Goal: Information Seeking & Learning: Learn about a topic

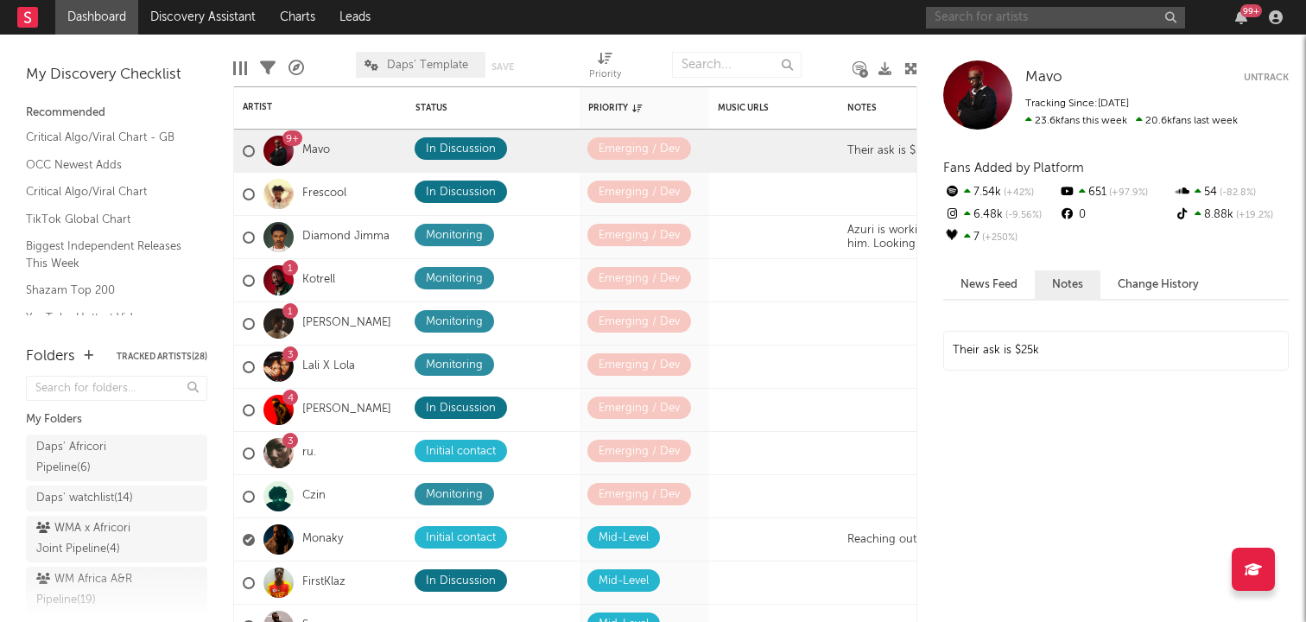
click at [1049, 22] on input "text" at bounding box center [1055, 18] width 259 height 22
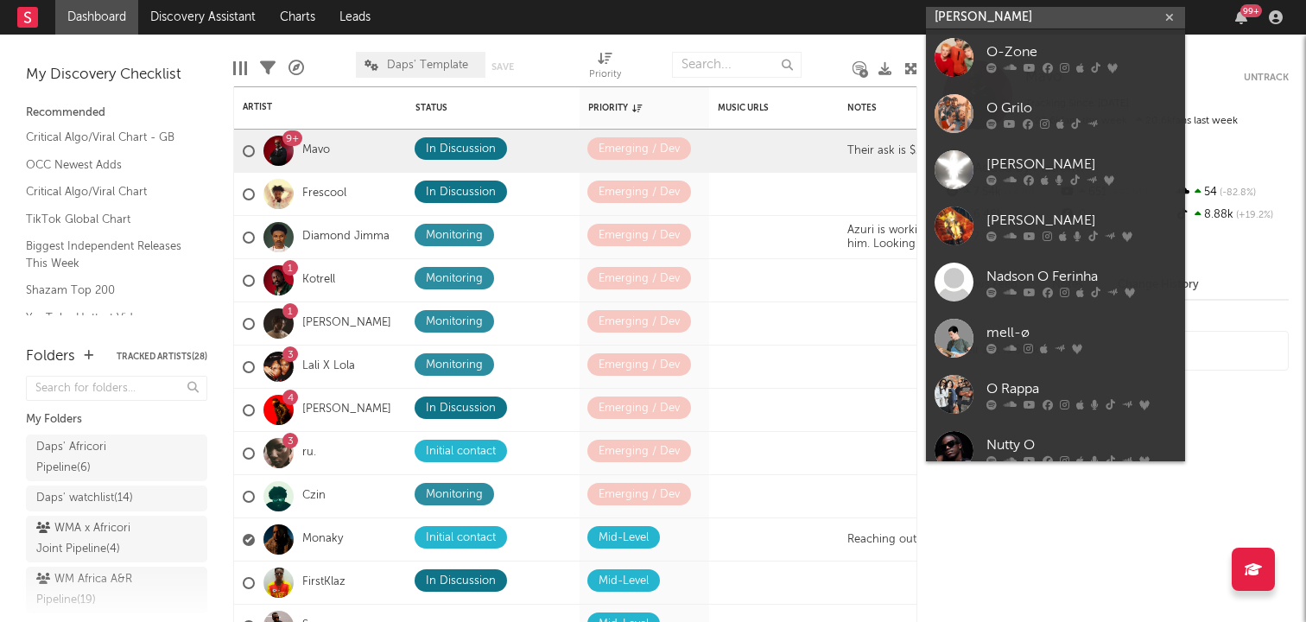
type input "oberz"
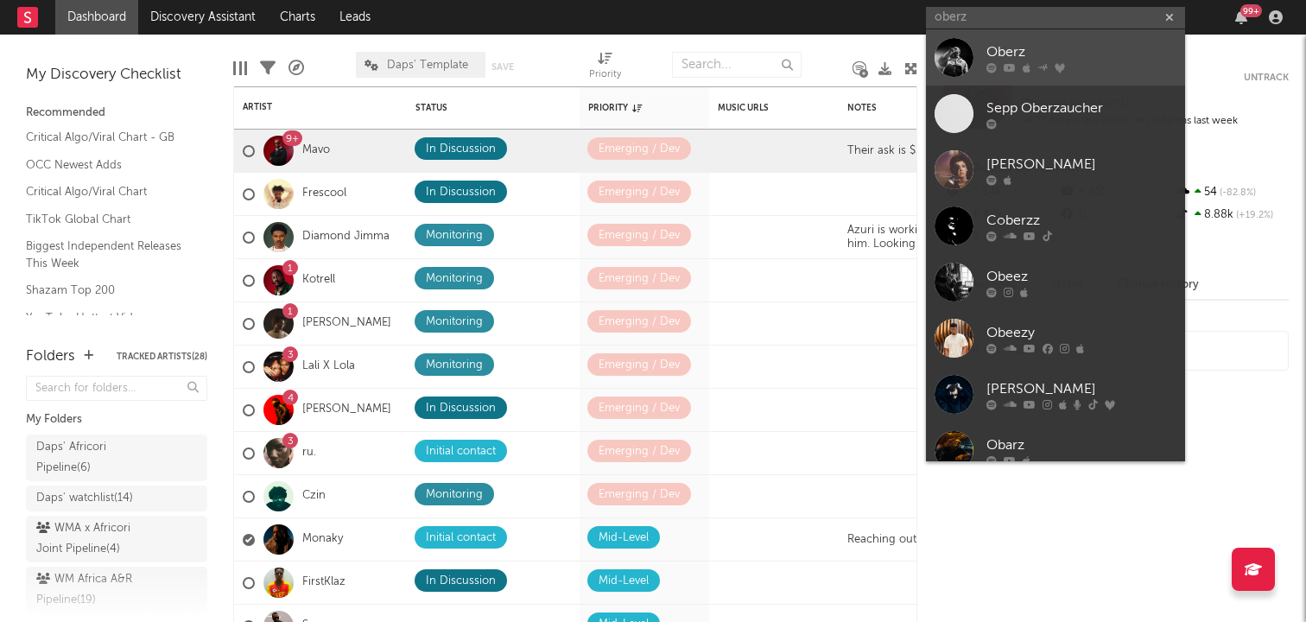
click at [952, 48] on div at bounding box center [954, 57] width 39 height 39
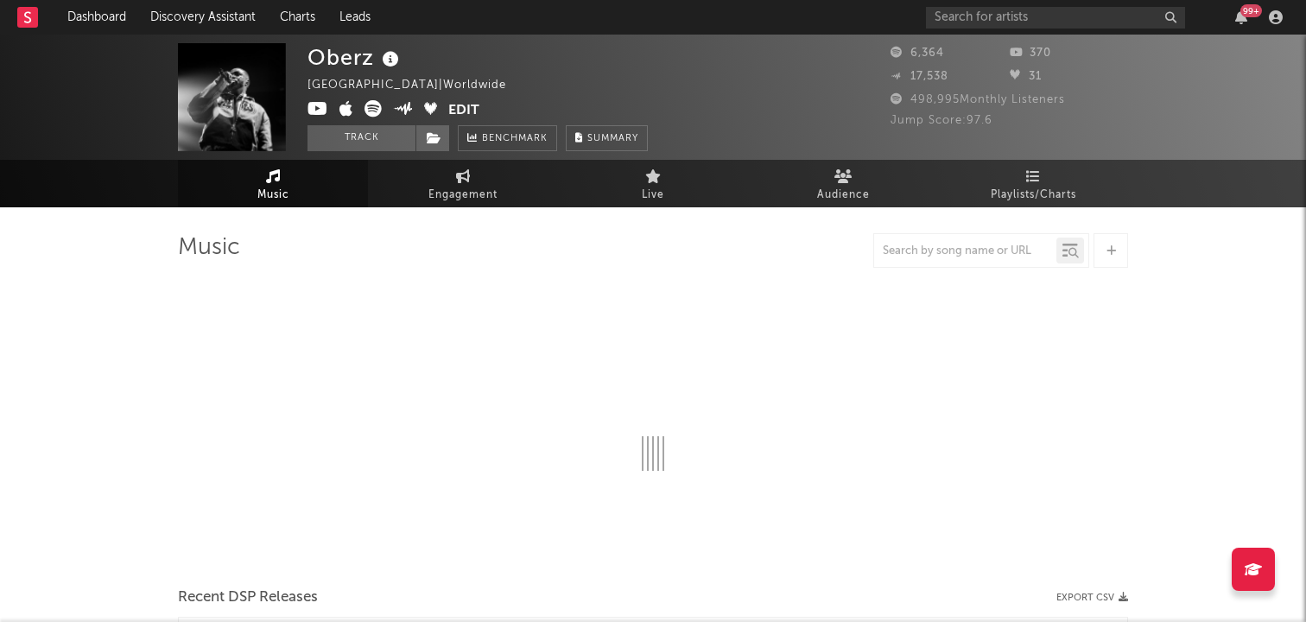
select select "6m"
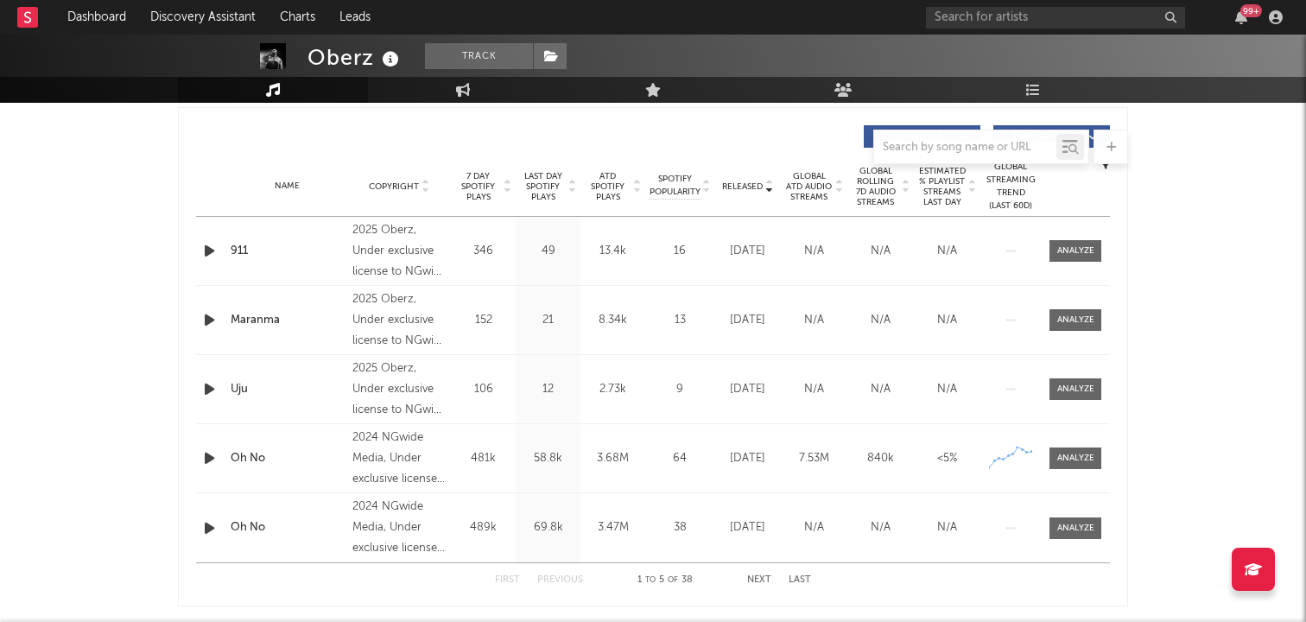
scroll to position [666, 0]
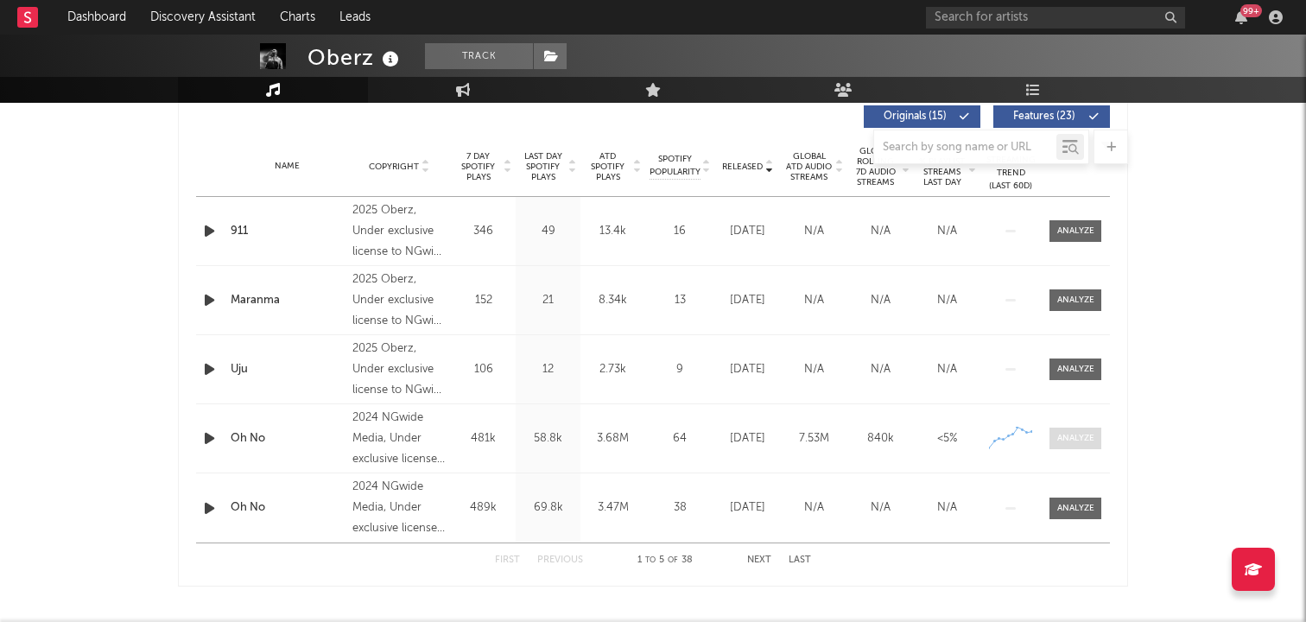
click at [1080, 439] on div at bounding box center [1075, 438] width 37 height 13
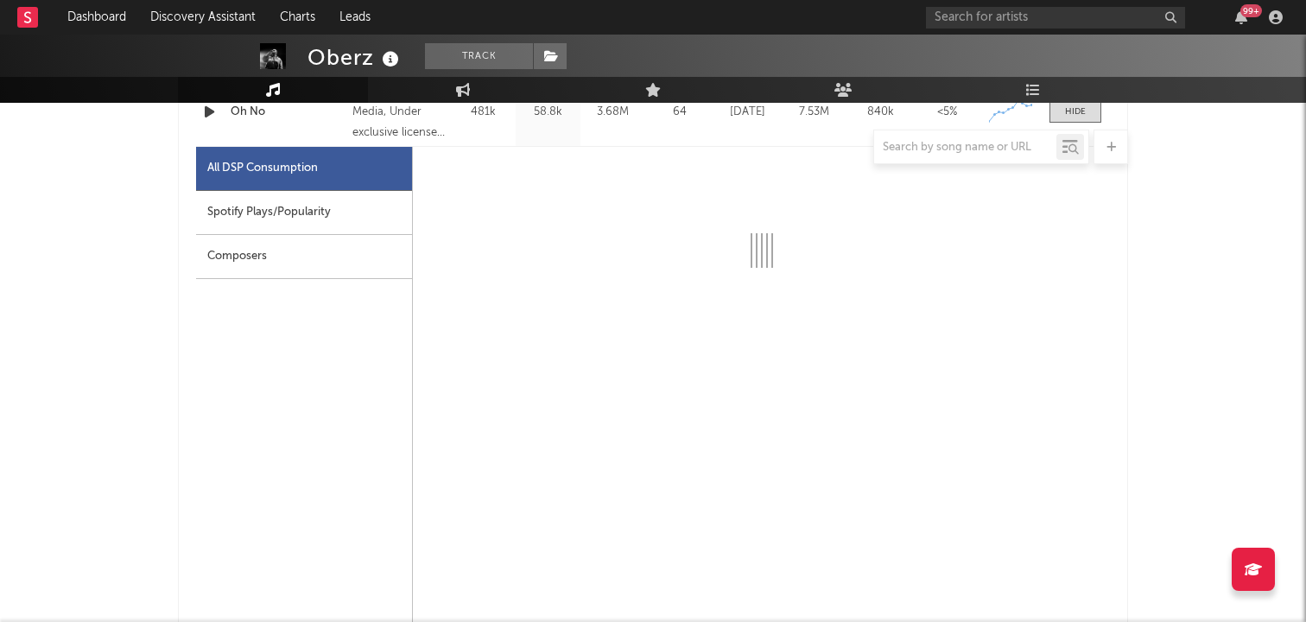
select select "1w"
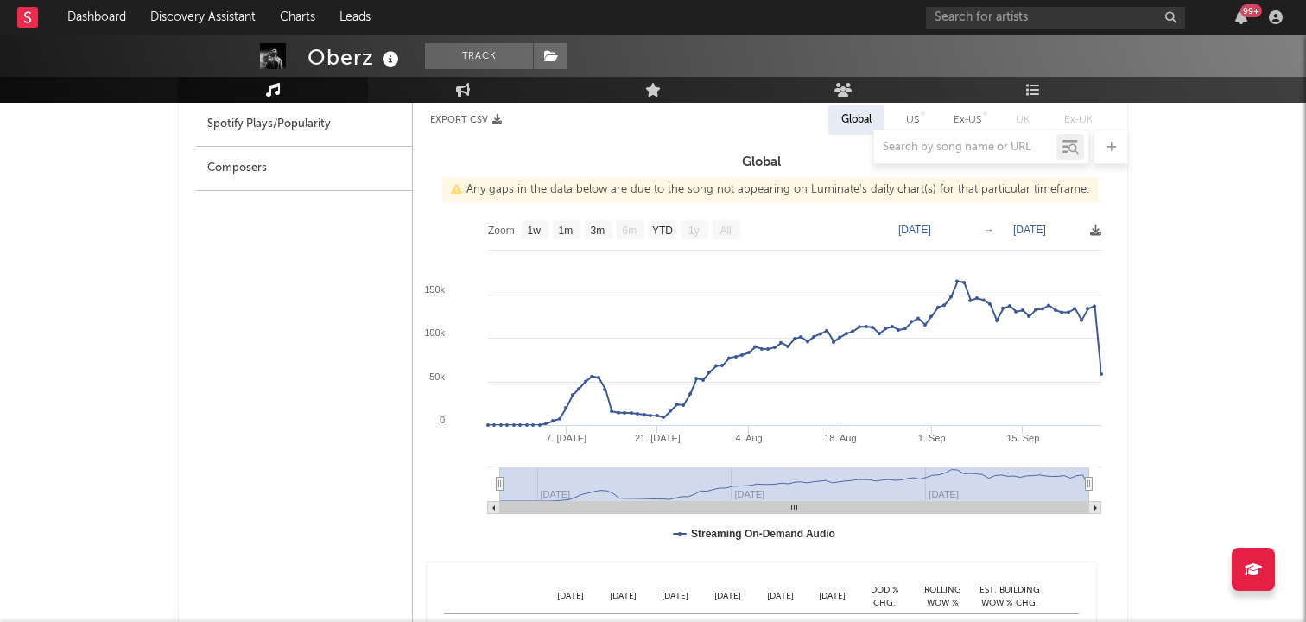
scroll to position [1042, 0]
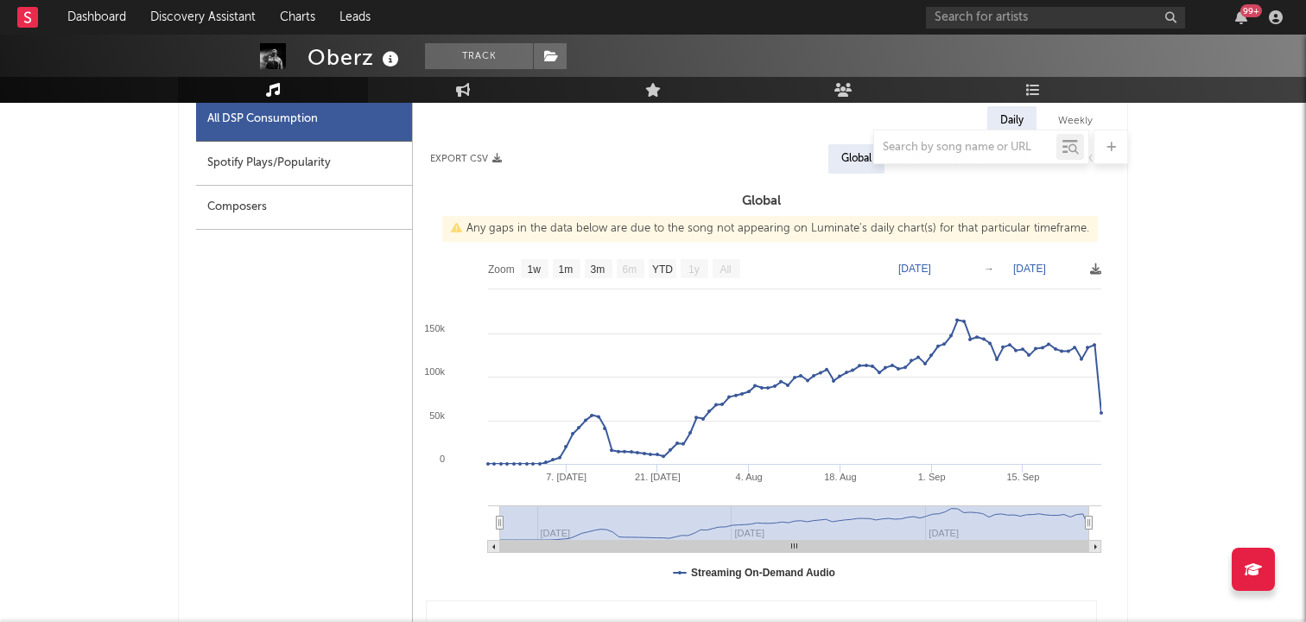
click at [947, 274] on rect at bounding box center [761, 423] width 697 height 346
click at [931, 269] on text "[DATE]" at bounding box center [914, 269] width 33 height 12
click at [966, 265] on input "[DATE]" at bounding box center [925, 268] width 80 height 17
click at [1046, 263] on text "[DATE]" at bounding box center [1029, 269] width 33 height 12
click at [1081, 267] on input "[DATE]" at bounding box center [1040, 268] width 80 height 17
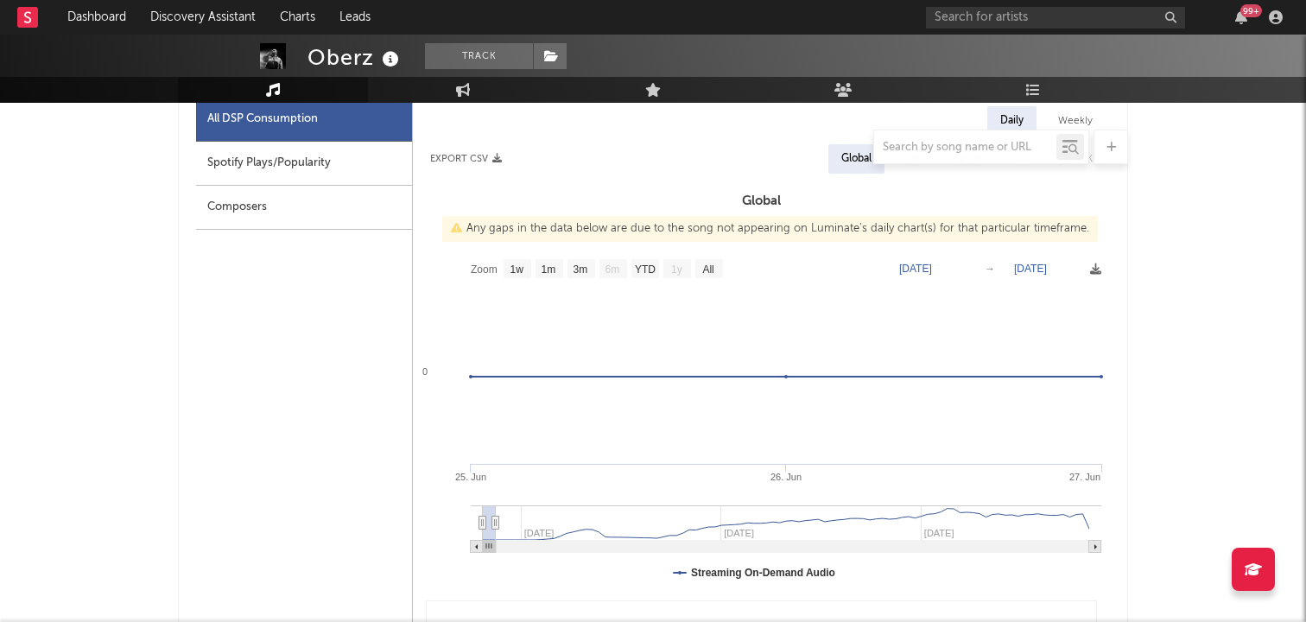
click at [932, 269] on text "[DATE]" at bounding box center [915, 269] width 33 height 12
click at [967, 270] on input "[DATE]" at bounding box center [926, 268] width 80 height 17
click at [1047, 265] on text "[DATE]" at bounding box center [1030, 269] width 33 height 12
click at [1052, 265] on input "[DATE]" at bounding box center [1040, 268] width 80 height 17
click at [1081, 266] on input "[DATE]" at bounding box center [1040, 268] width 80 height 17
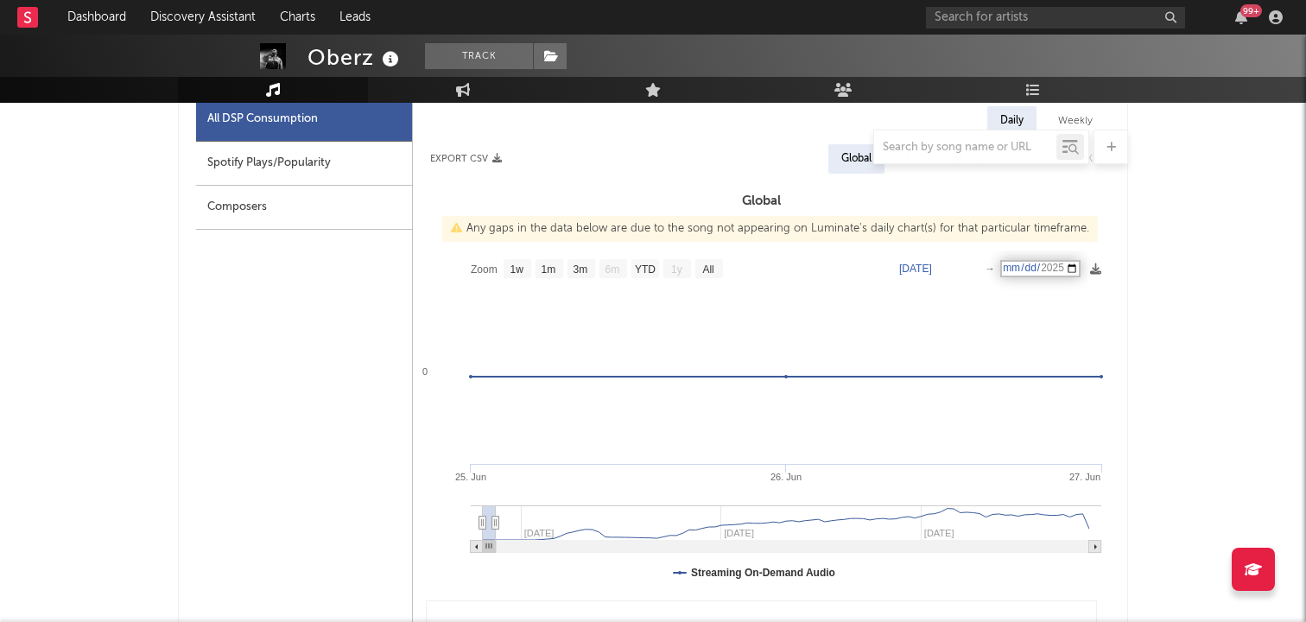
type input "[DATE]"
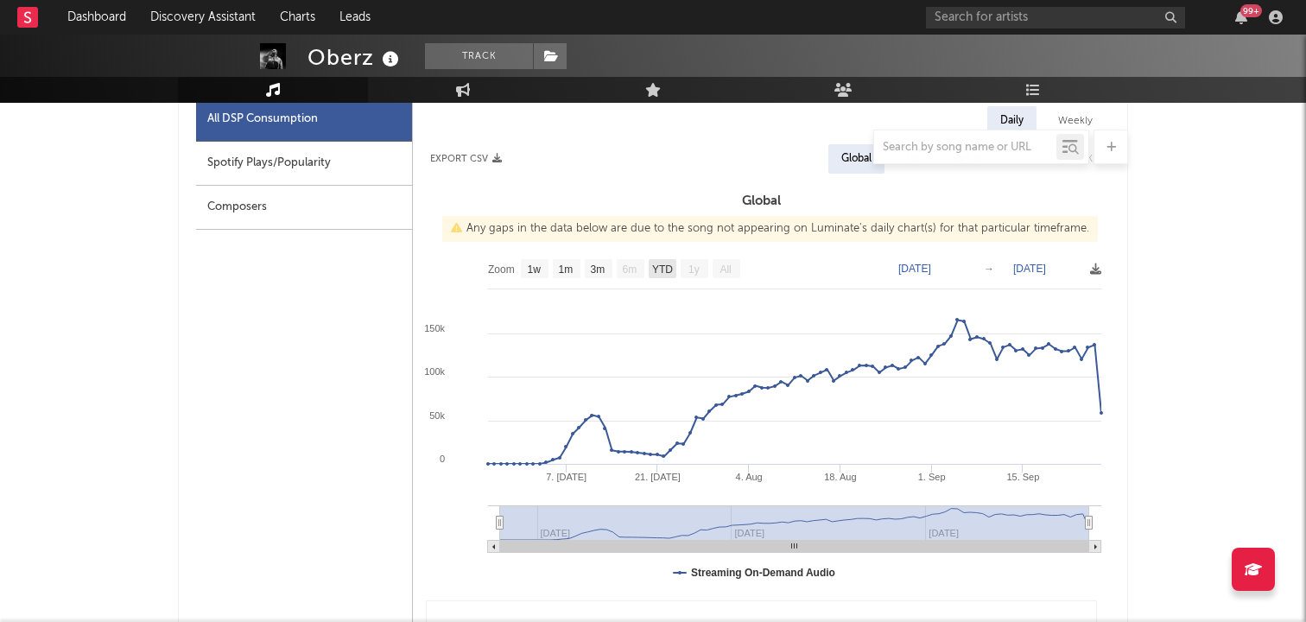
click at [668, 260] on rect at bounding box center [663, 268] width 28 height 19
select select "All"
drag, startPoint x: 498, startPoint y: 522, endPoint x: 416, endPoint y: 514, distance: 82.4
click at [416, 514] on icon "Created with Highcharts 10.3.3 [DATE]. [DATE] [DATE]. Aug [DATE]. Sep [DATE] Au…" at bounding box center [761, 423] width 697 height 346
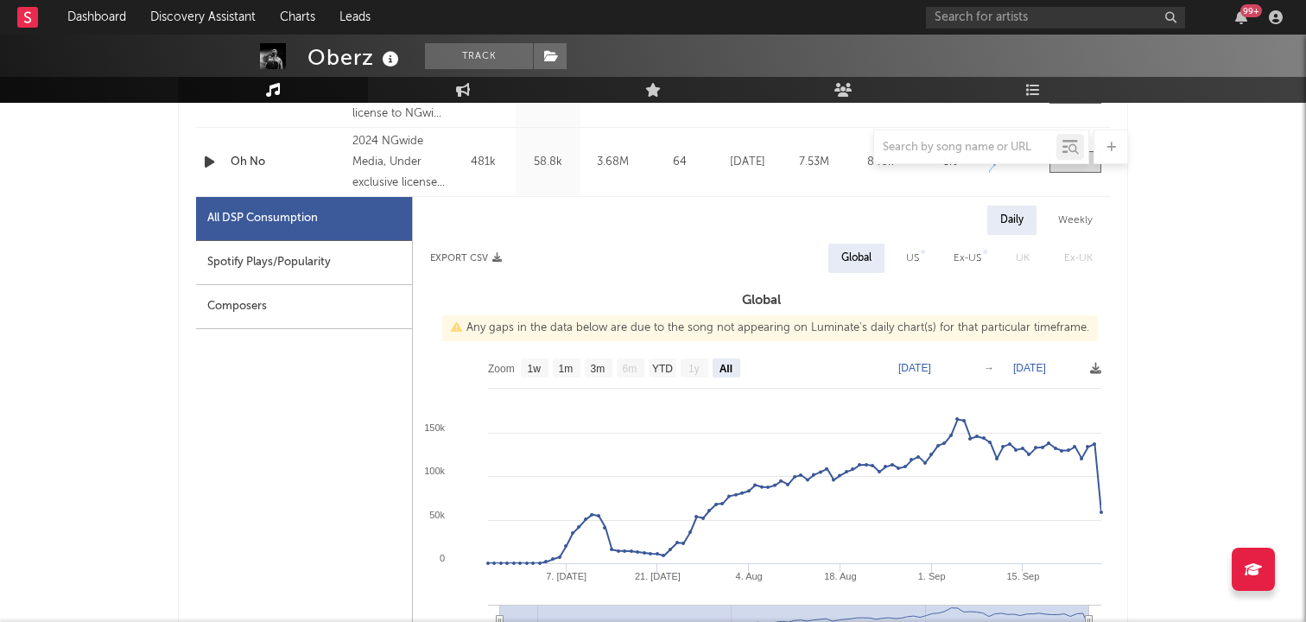
scroll to position [940, 0]
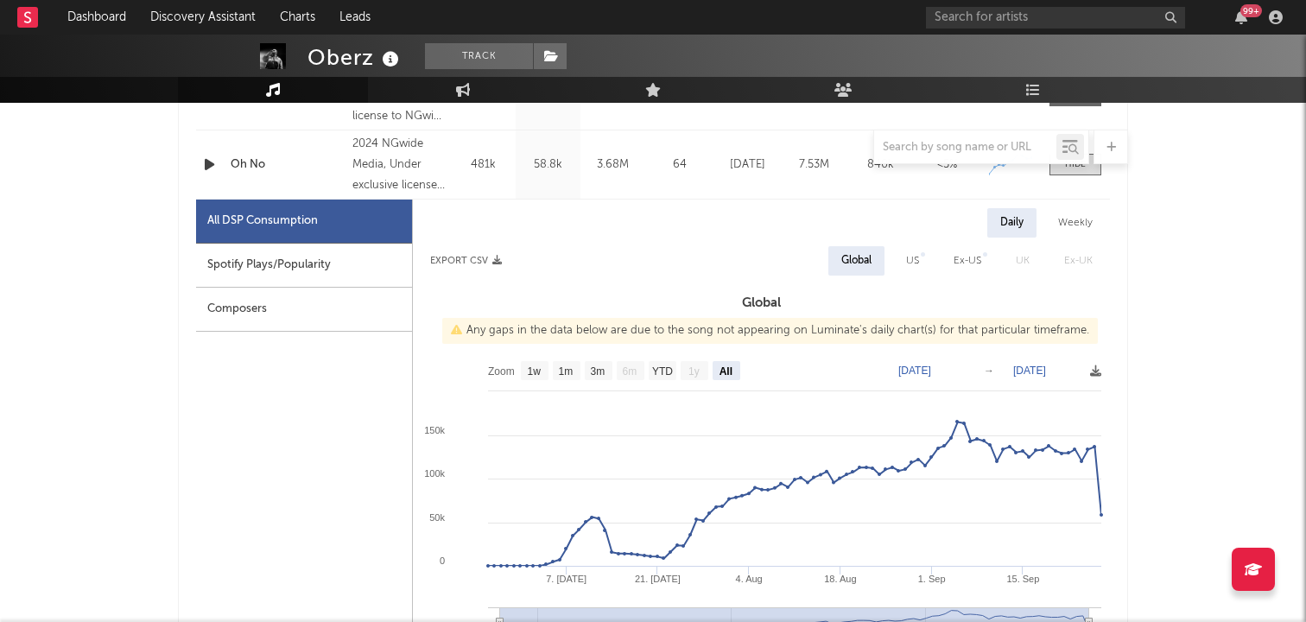
click at [923, 254] on div at bounding box center [923, 254] width 4 height 4
select select "3m"
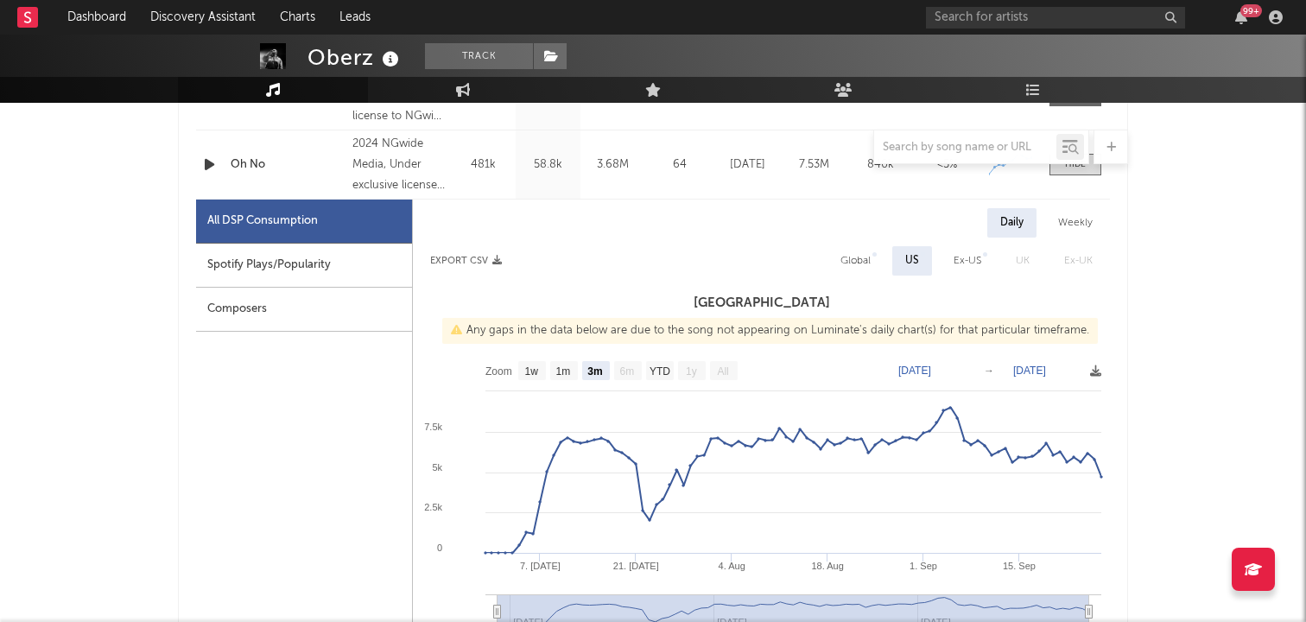
click at [969, 257] on div "Ex-US" at bounding box center [968, 260] width 28 height 21
select select "All"
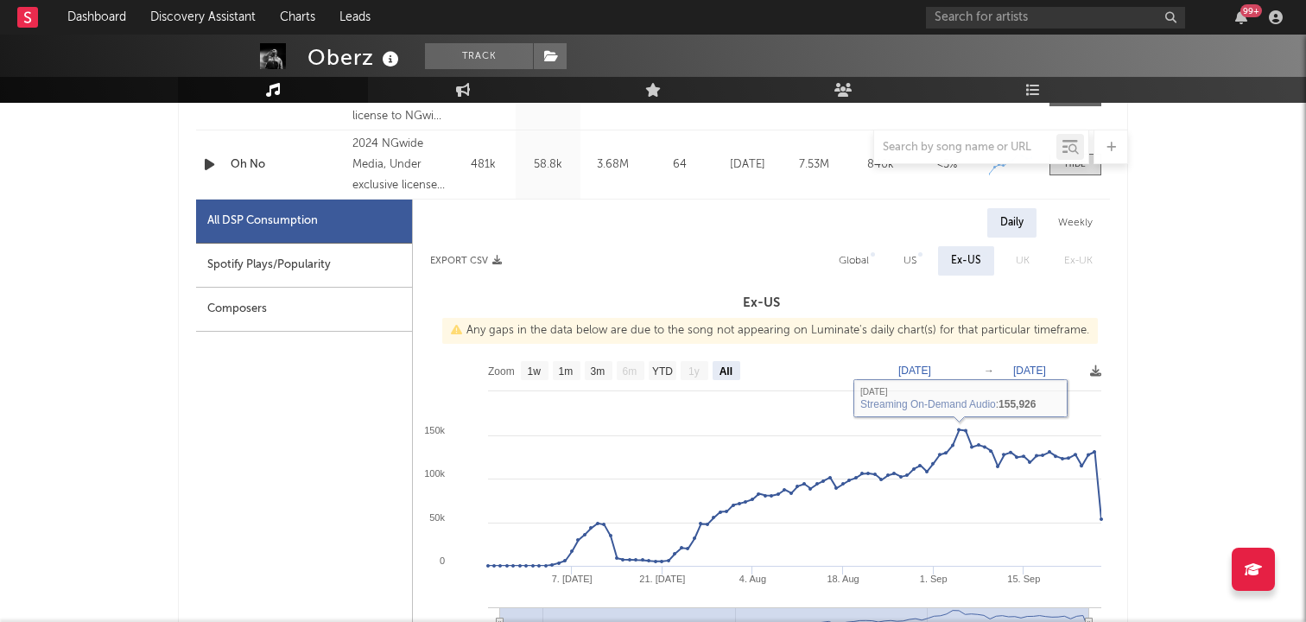
click at [910, 262] on div "US" at bounding box center [909, 260] width 13 height 21
select select "3m"
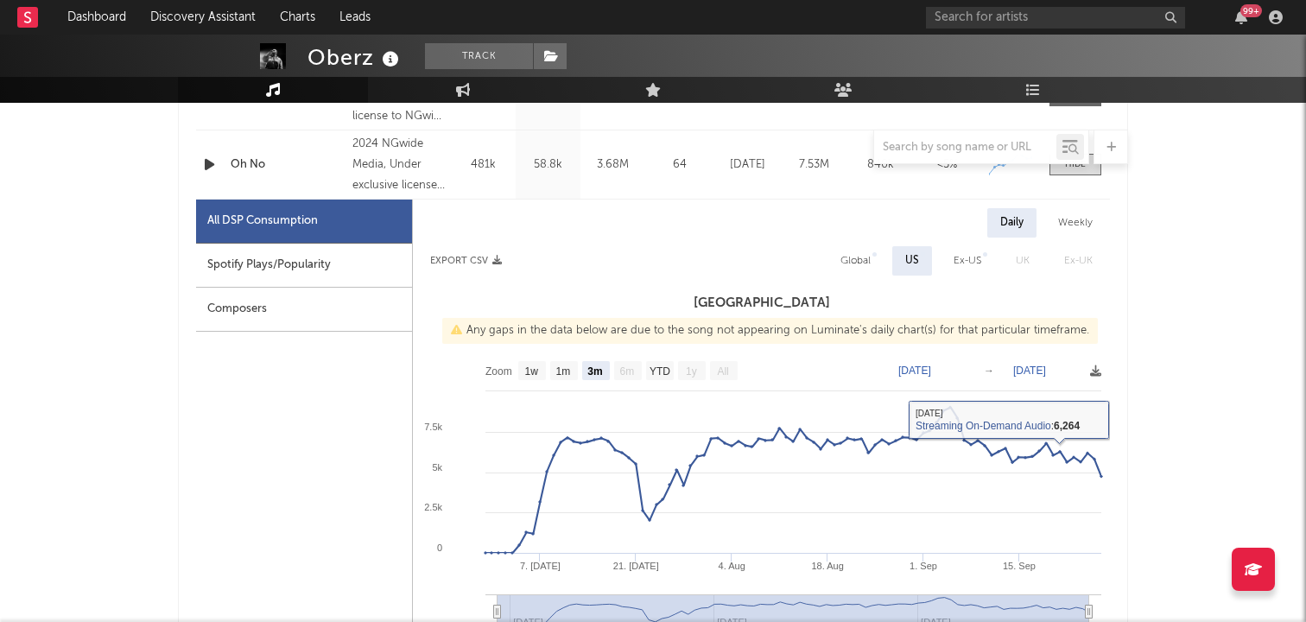
click at [960, 259] on div "Ex-US" at bounding box center [968, 260] width 28 height 21
select select "All"
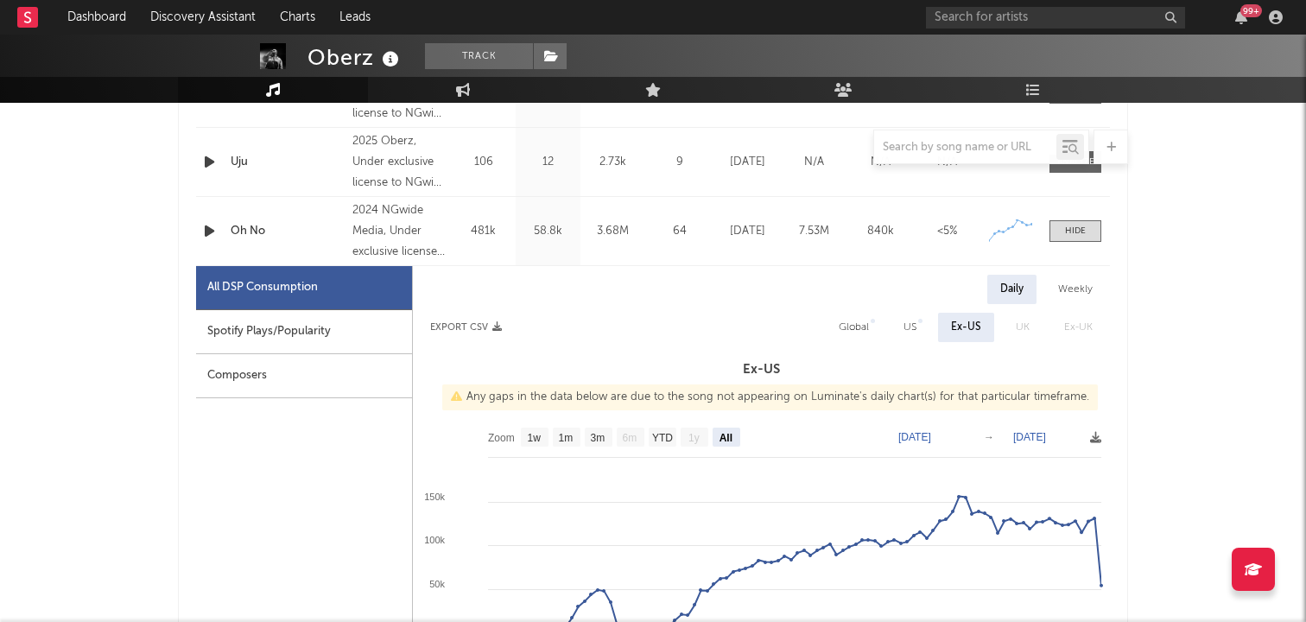
scroll to position [862, 0]
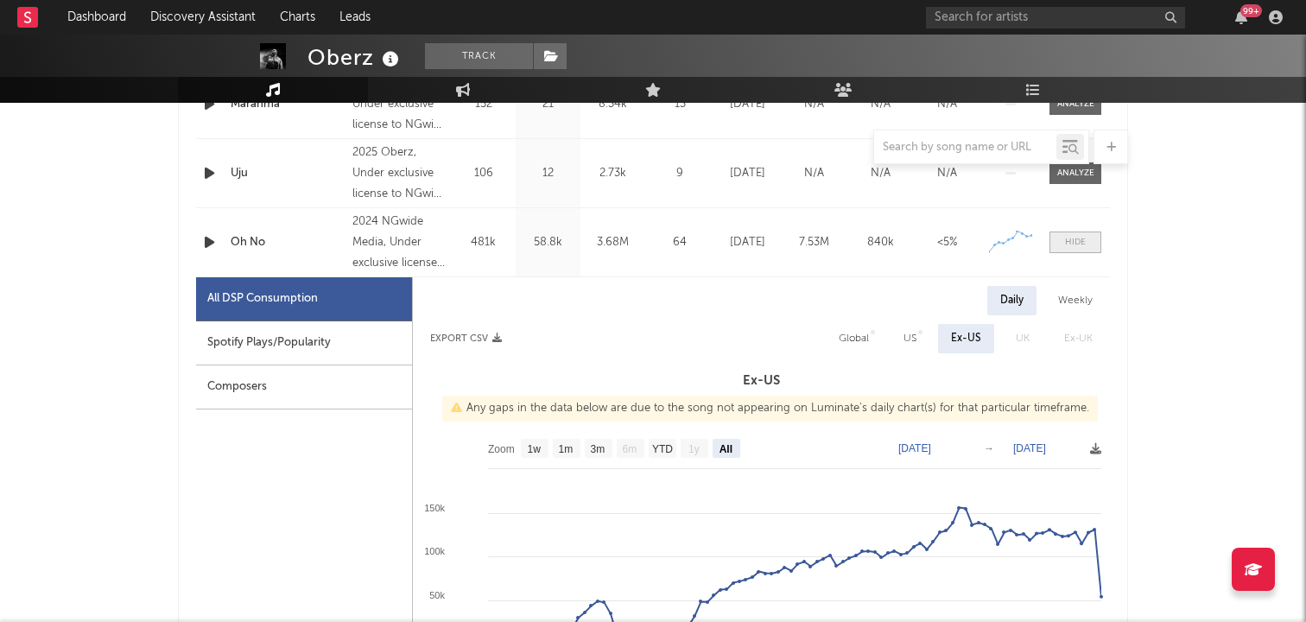
click at [1084, 236] on div at bounding box center [1075, 242] width 21 height 13
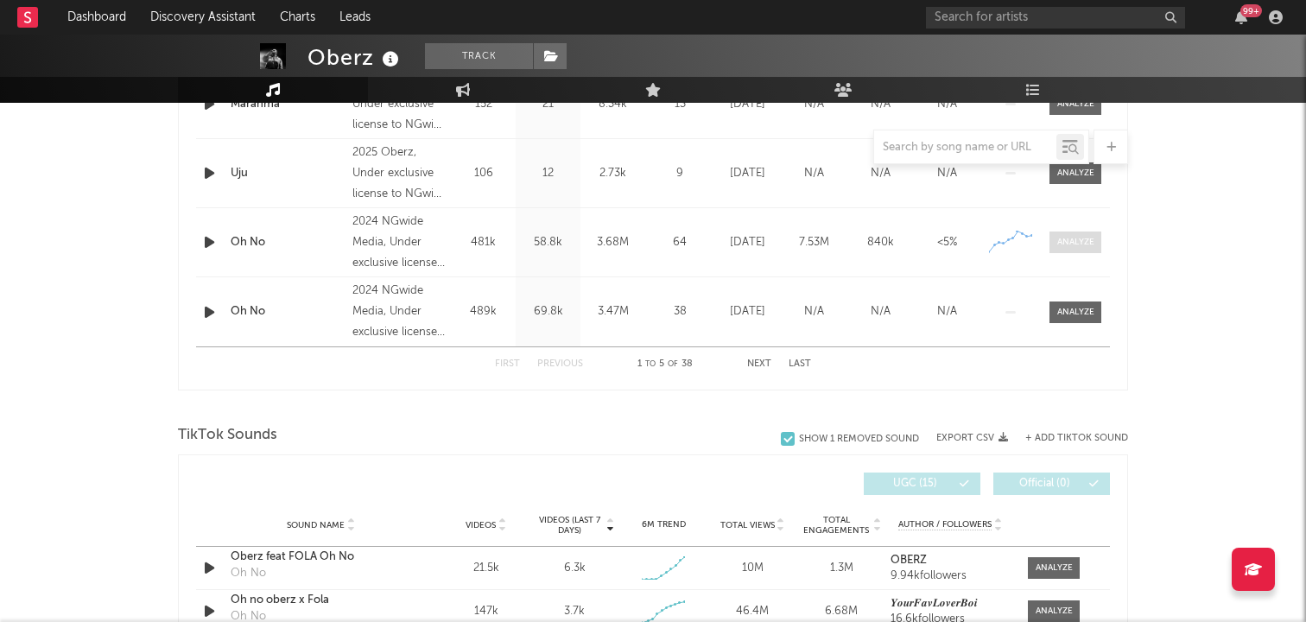
click at [1069, 238] on div at bounding box center [1075, 242] width 37 height 13
select select "1w"
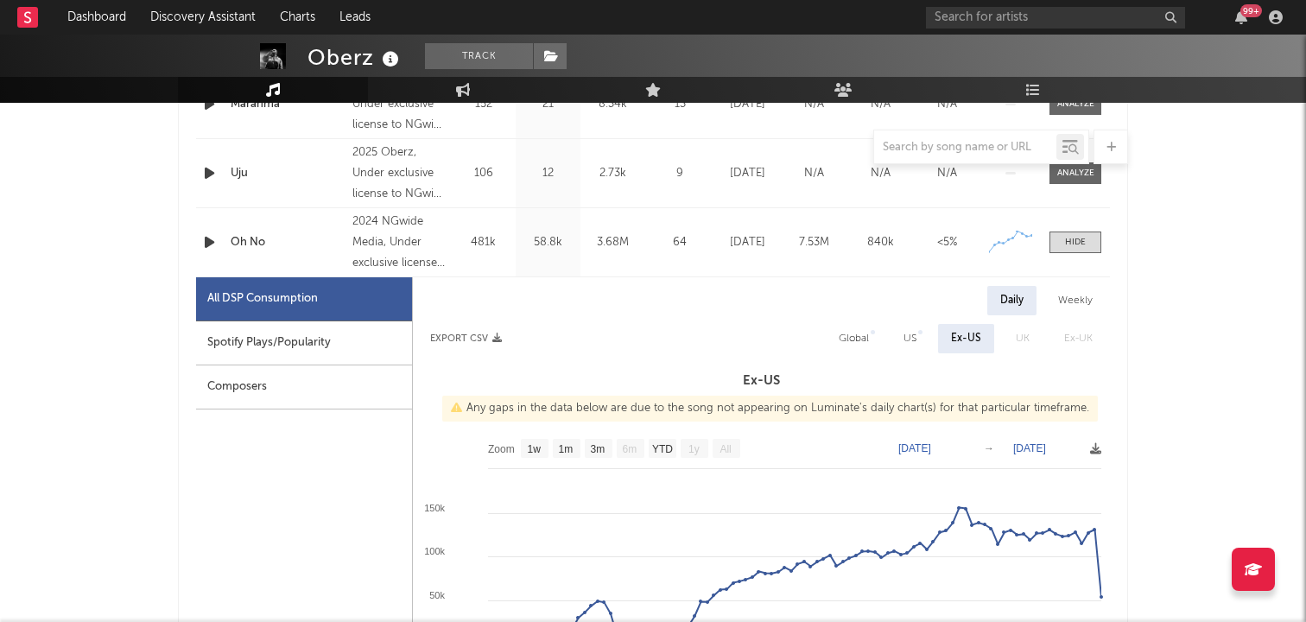
click at [1068, 301] on div "Weekly" at bounding box center [1075, 300] width 60 height 29
select select "1w"
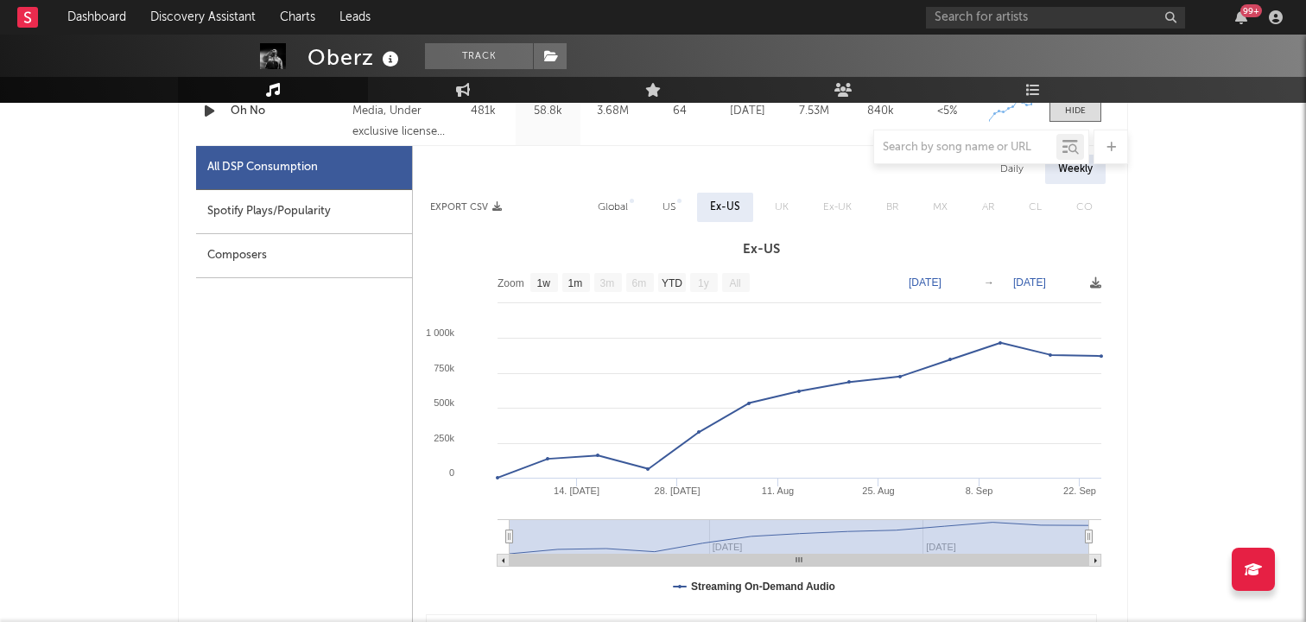
scroll to position [921, 0]
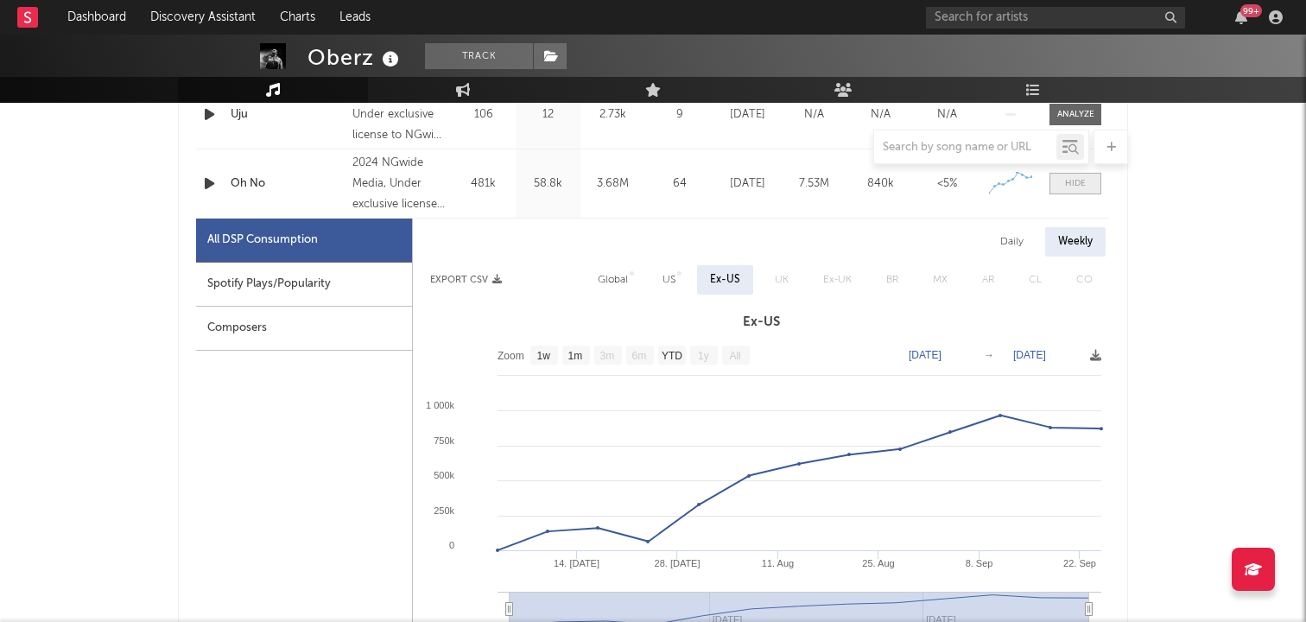
click at [1066, 175] on span at bounding box center [1075, 184] width 52 height 22
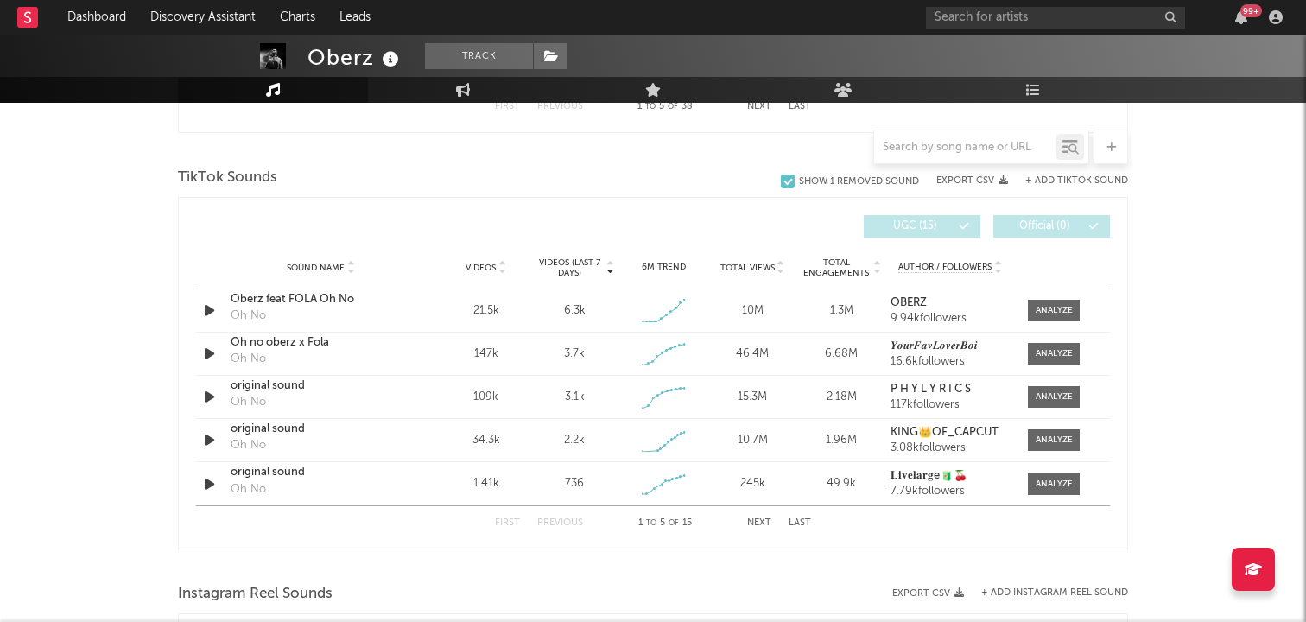
scroll to position [1122, 0]
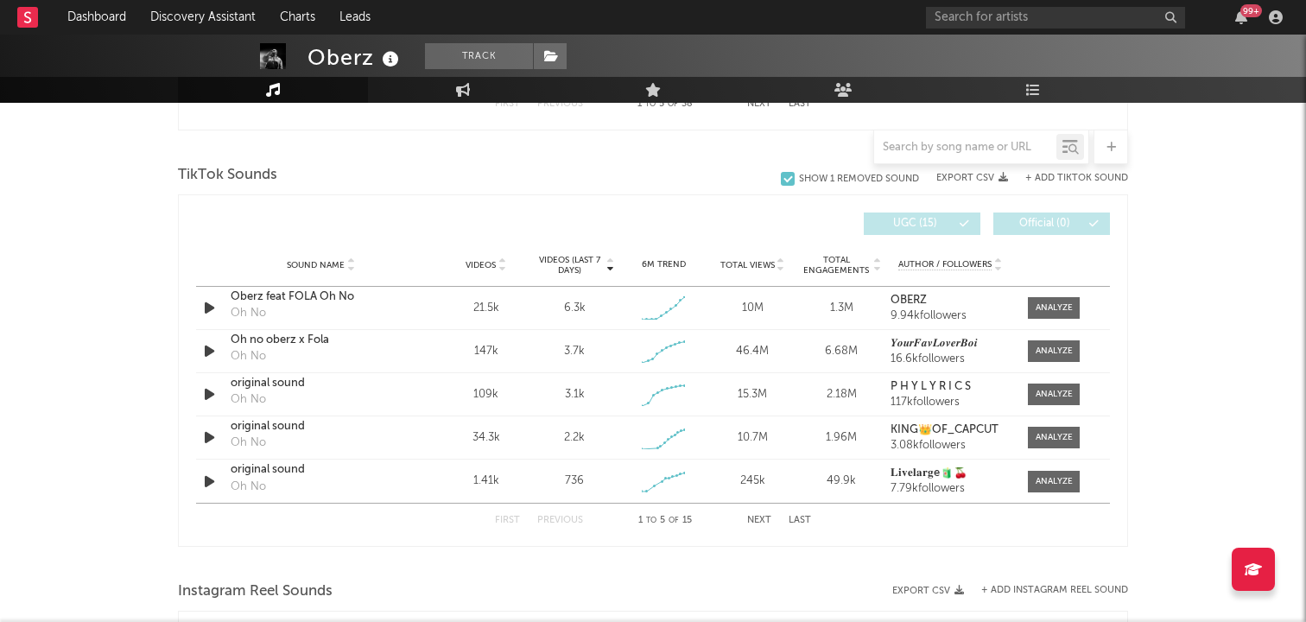
click at [504, 266] on icon at bounding box center [502, 268] width 9 height 7
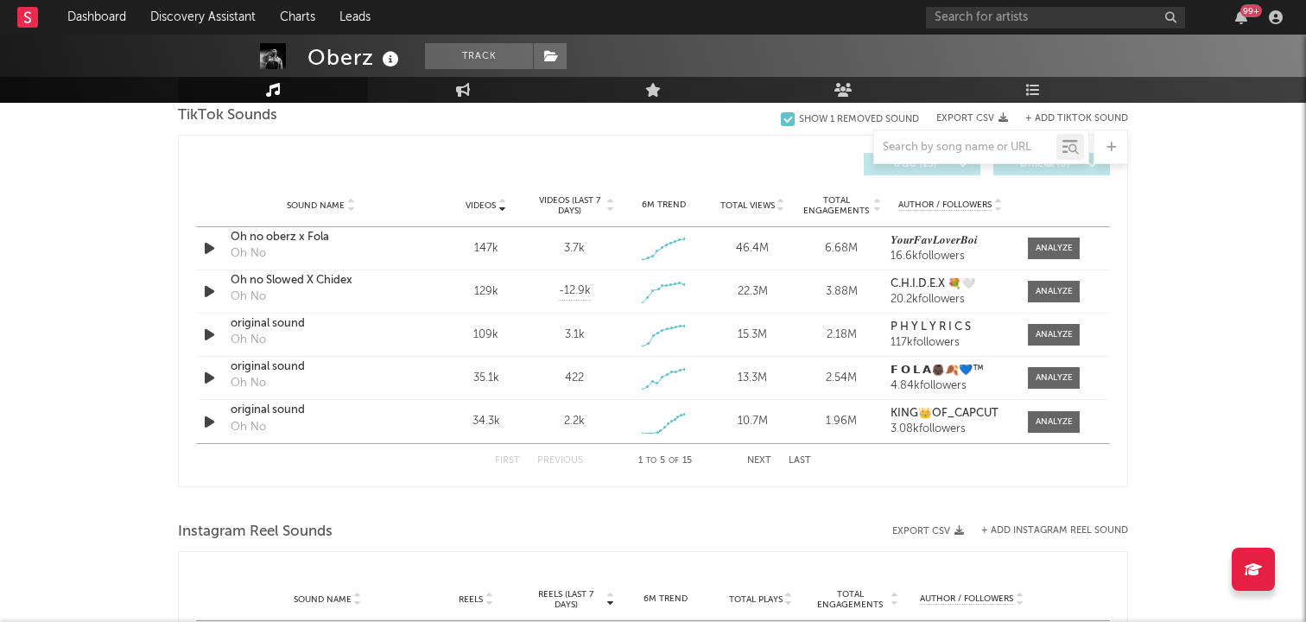
scroll to position [1204, 0]
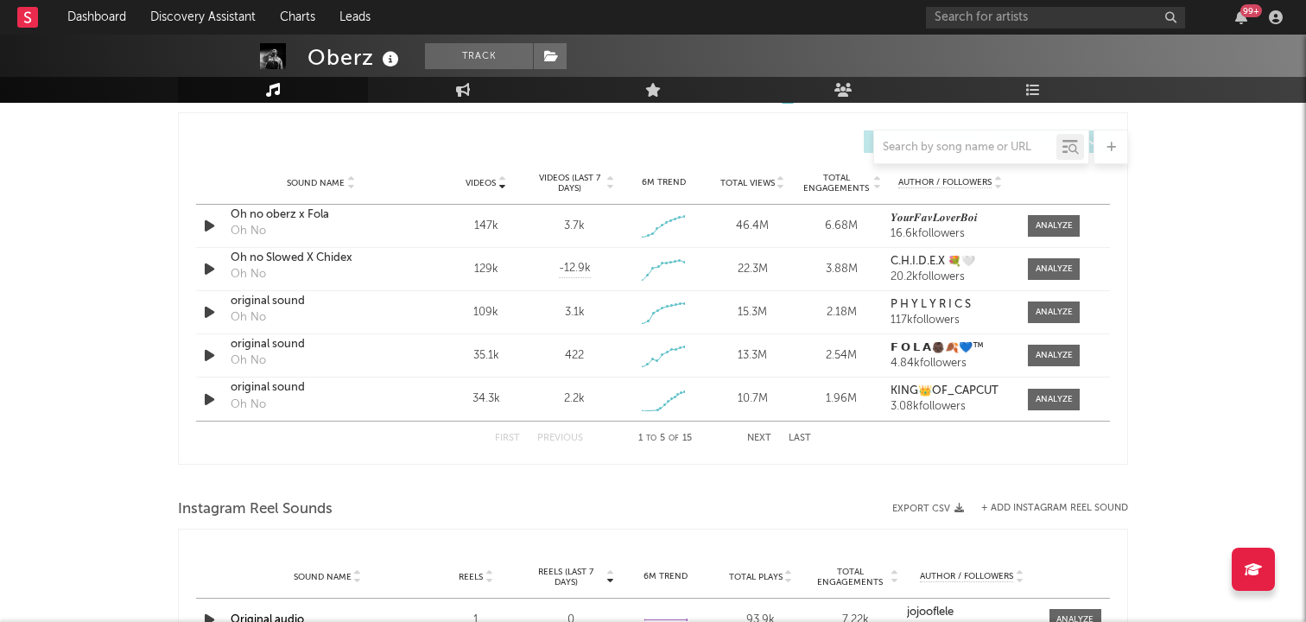
click at [613, 187] on icon at bounding box center [610, 186] width 9 height 7
click at [611, 187] on icon at bounding box center [610, 186] width 9 height 7
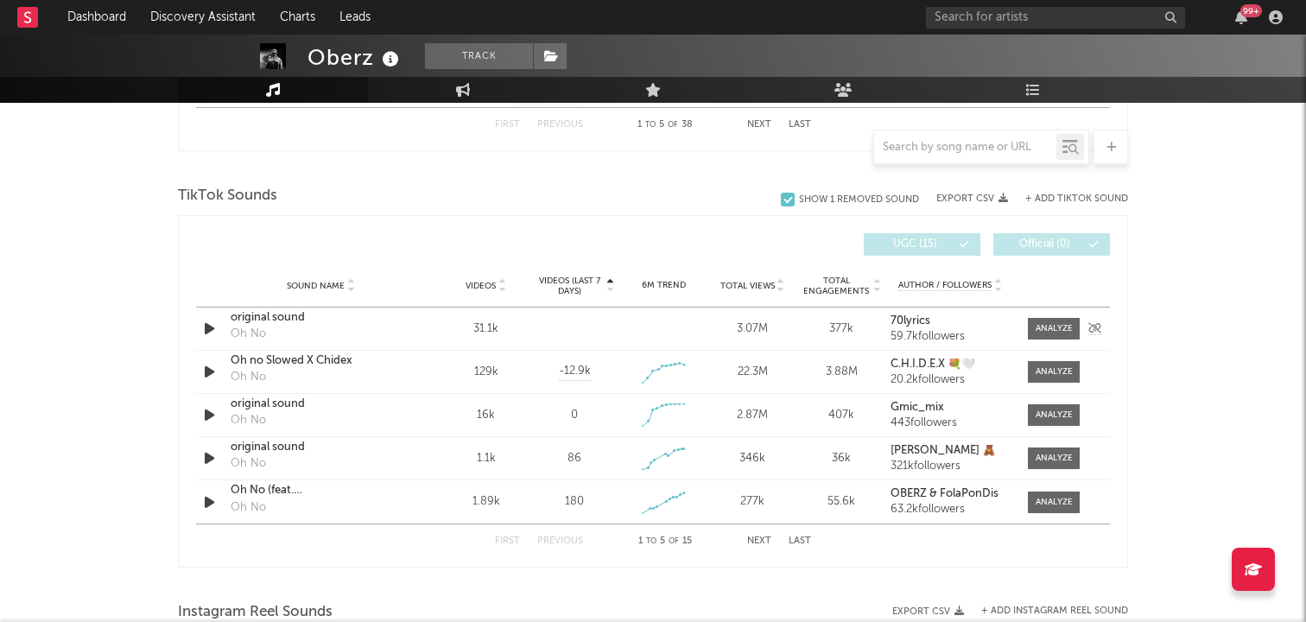
scroll to position [1098, 0]
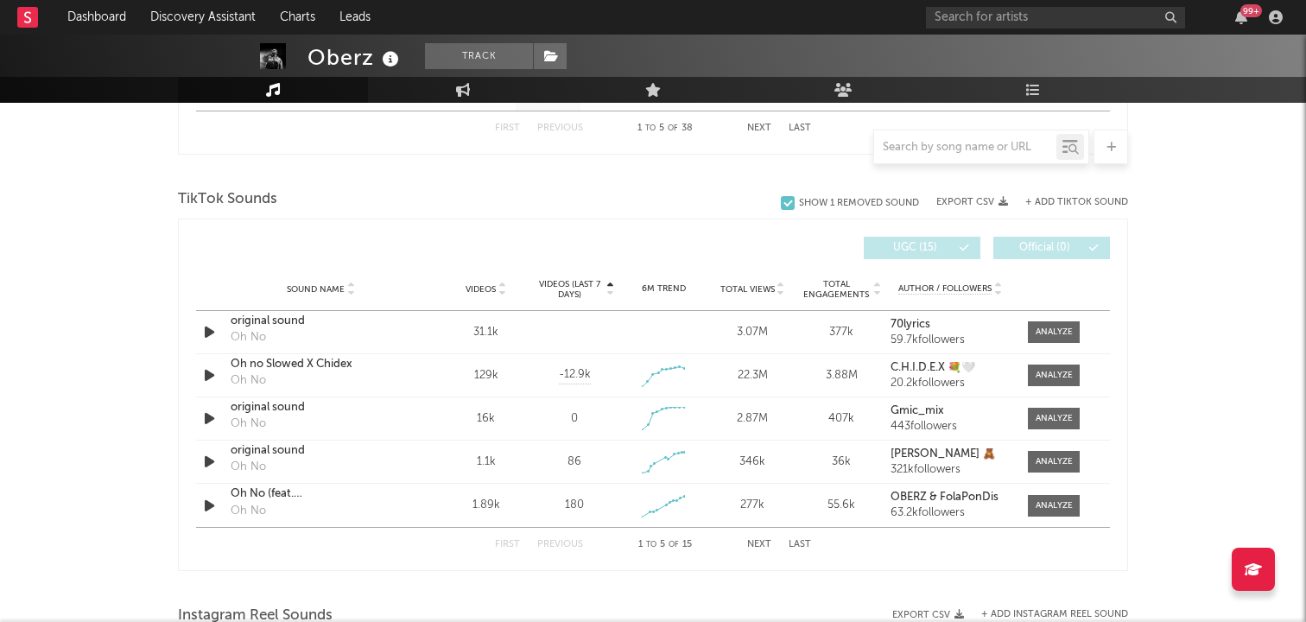
click at [609, 282] on icon at bounding box center [610, 285] width 9 height 7
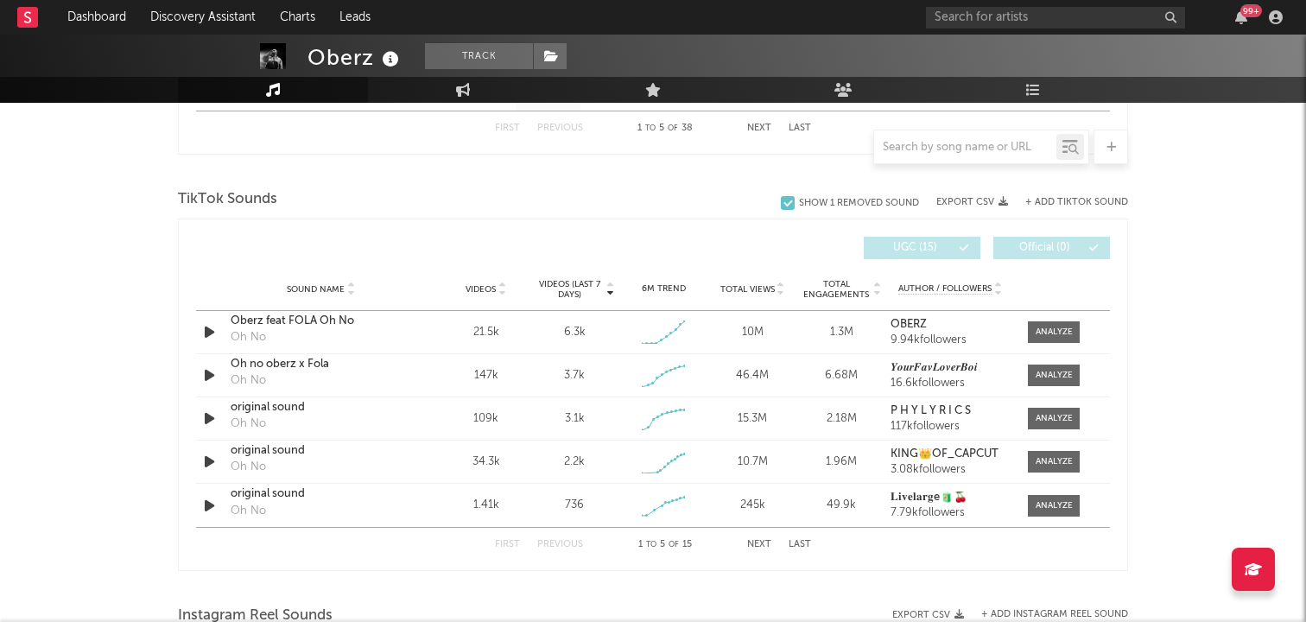
click at [609, 282] on icon at bounding box center [610, 285] width 9 height 7
click at [610, 282] on icon at bounding box center [610, 285] width 9 height 7
click at [753, 538] on div "First Previous 1 to 5 of 15 Next Last" at bounding box center [653, 545] width 316 height 34
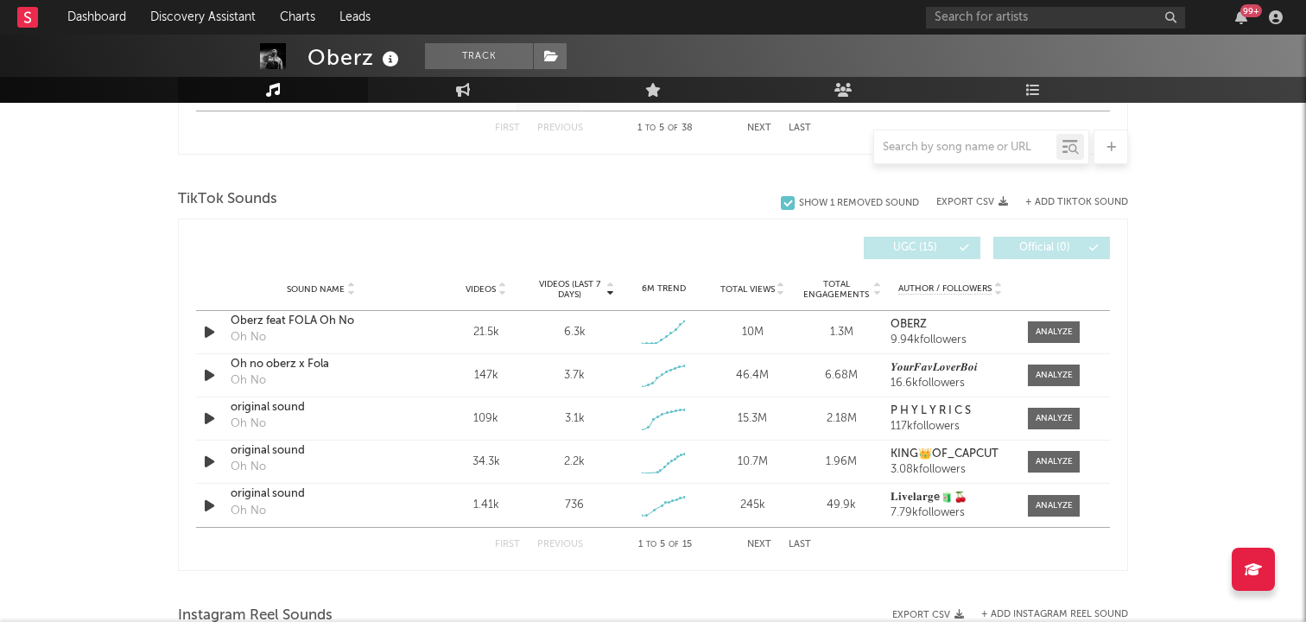
click at [755, 542] on button "Next" at bounding box center [759, 545] width 24 height 10
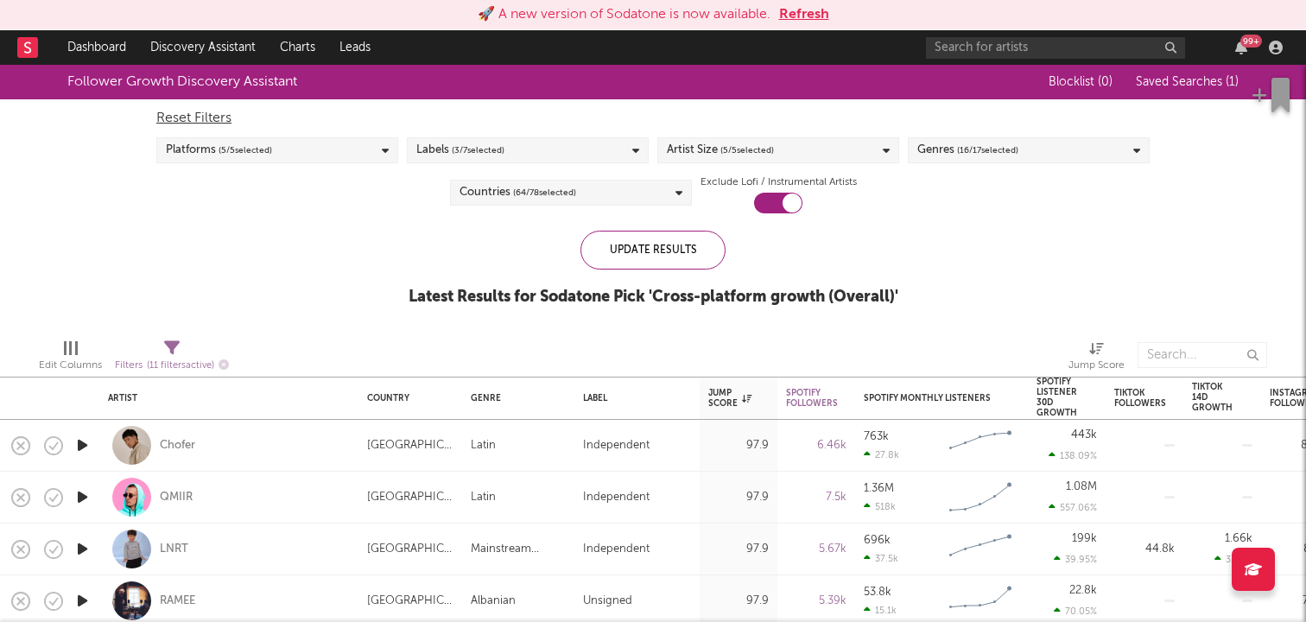
click at [804, 13] on button "Refresh" at bounding box center [804, 14] width 50 height 21
